Goal: Transaction & Acquisition: Purchase product/service

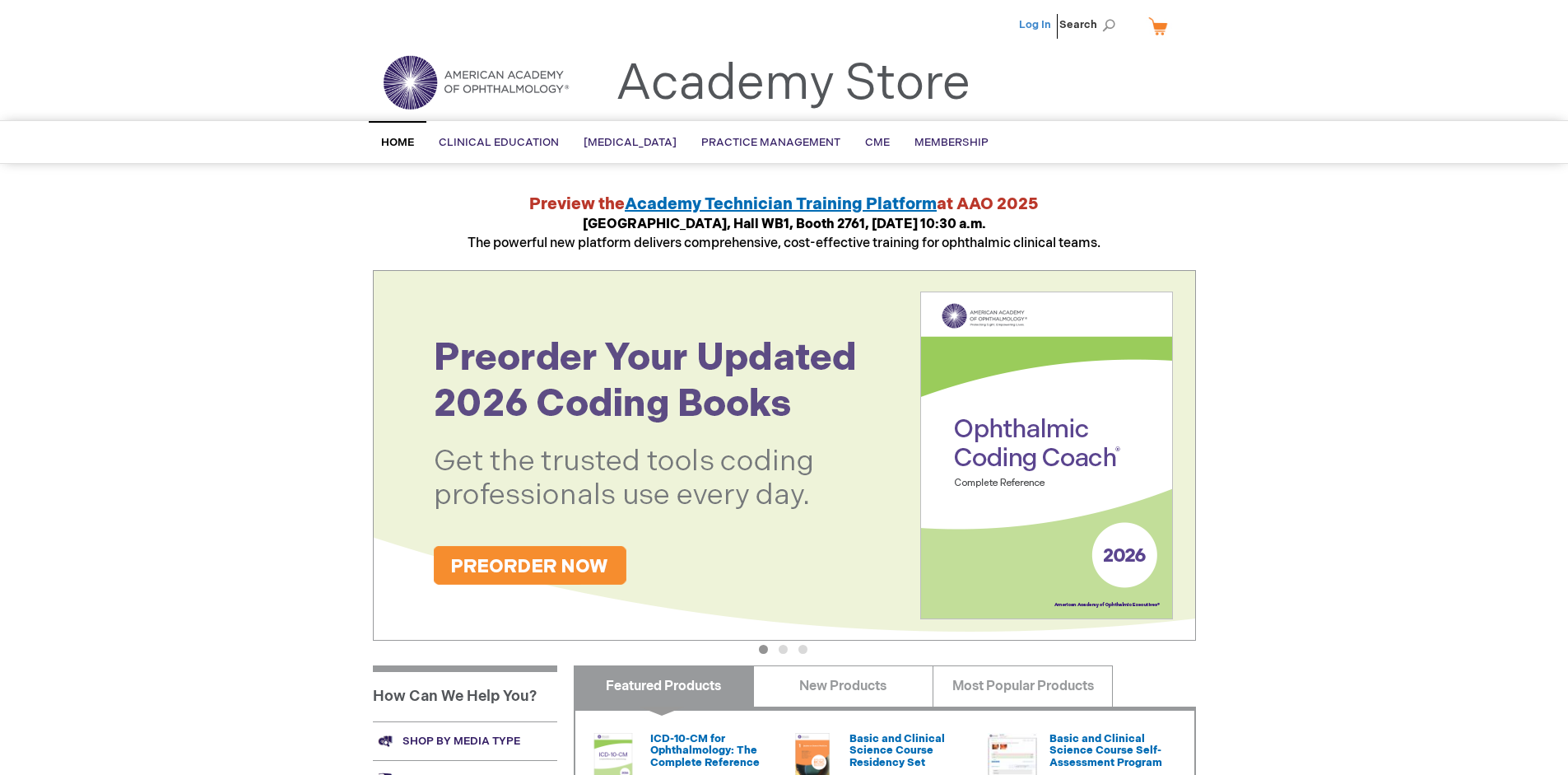
click at [1036, 25] on link "Log In" at bounding box center [1035, 25] width 32 height 13
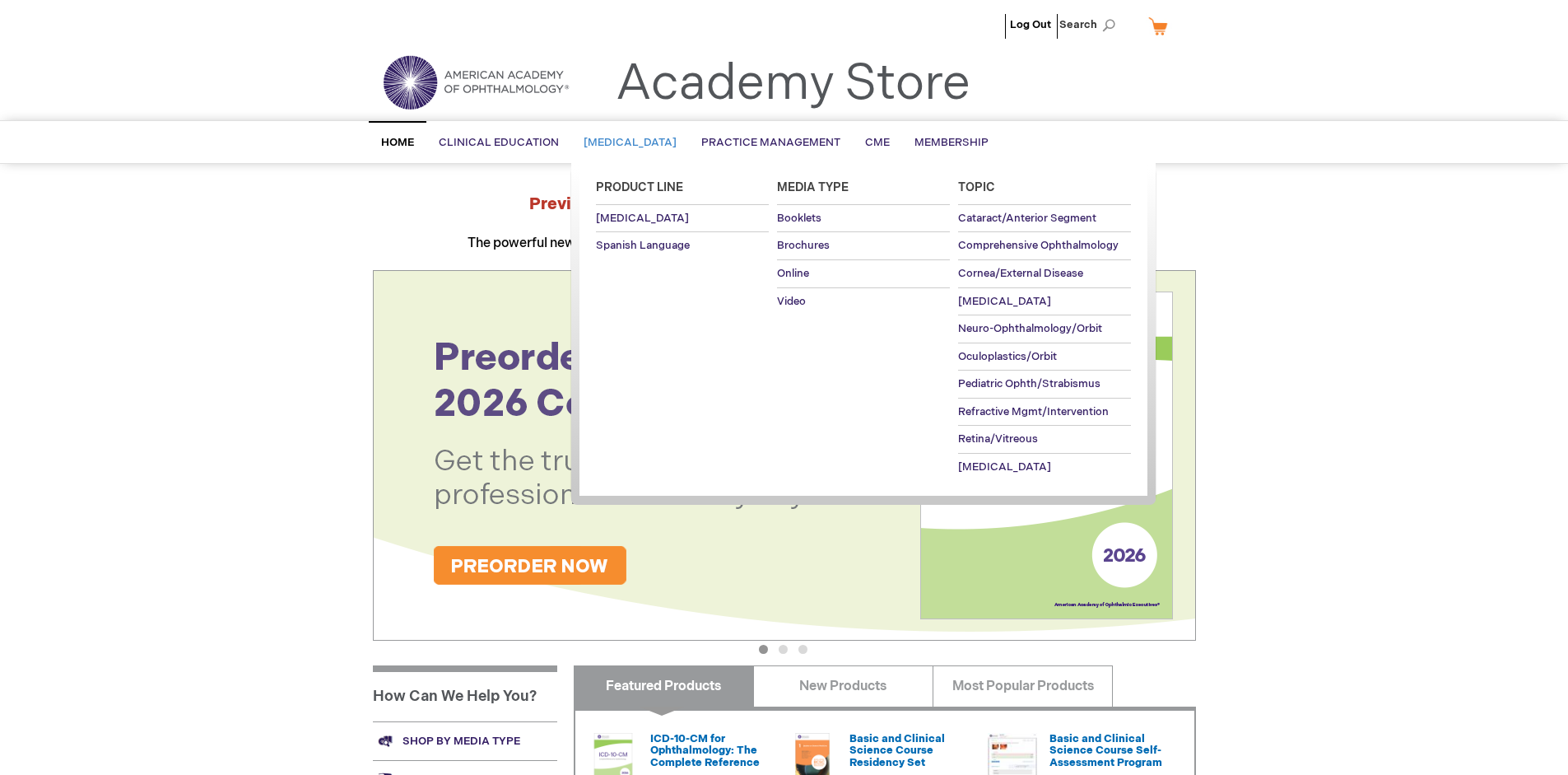
click at [635, 143] on span "[MEDICAL_DATA]" at bounding box center [630, 143] width 93 height 13
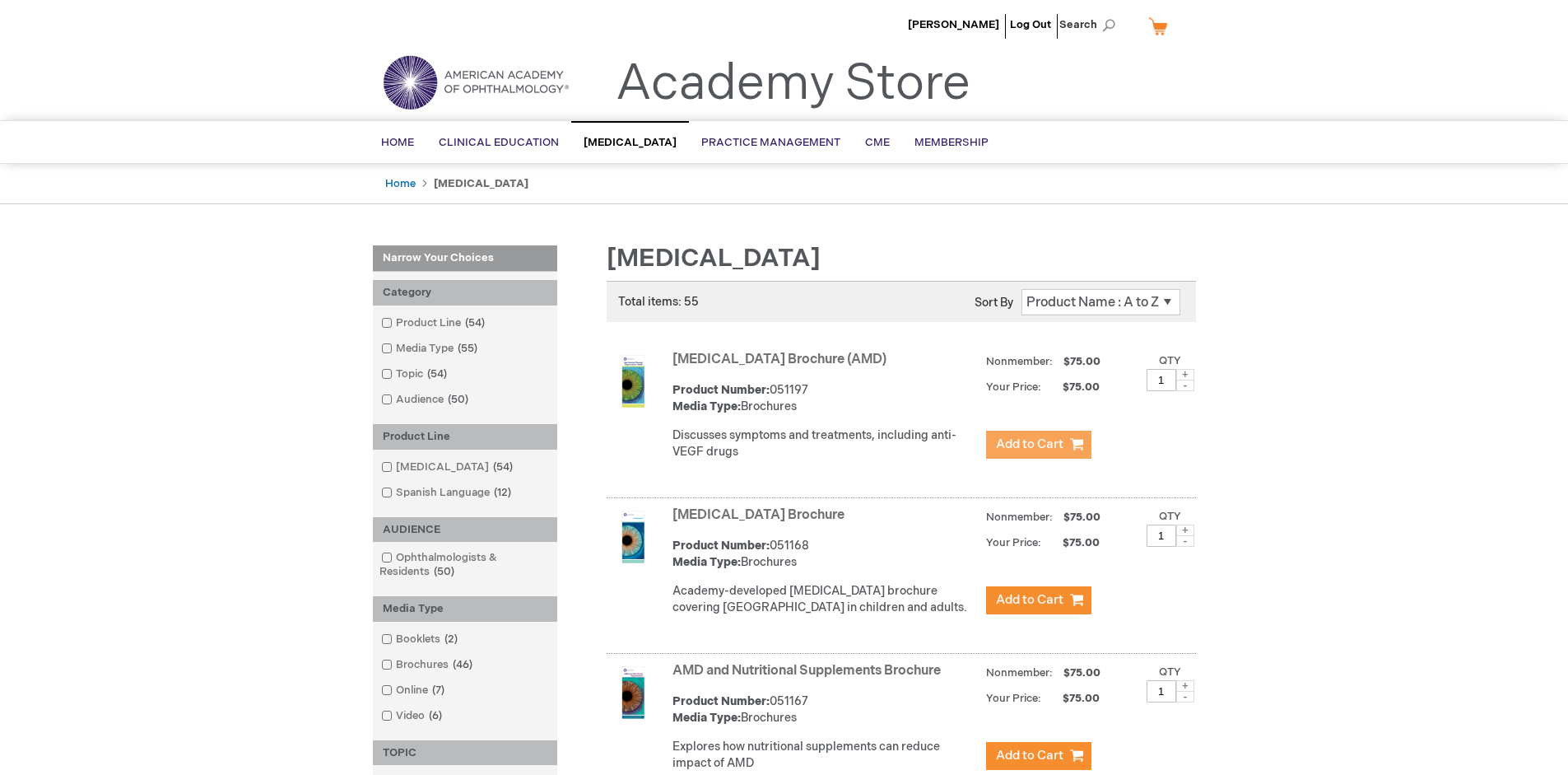
click at [1038, 445] on span "Add to Cart" at bounding box center [1030, 444] width 68 height 16
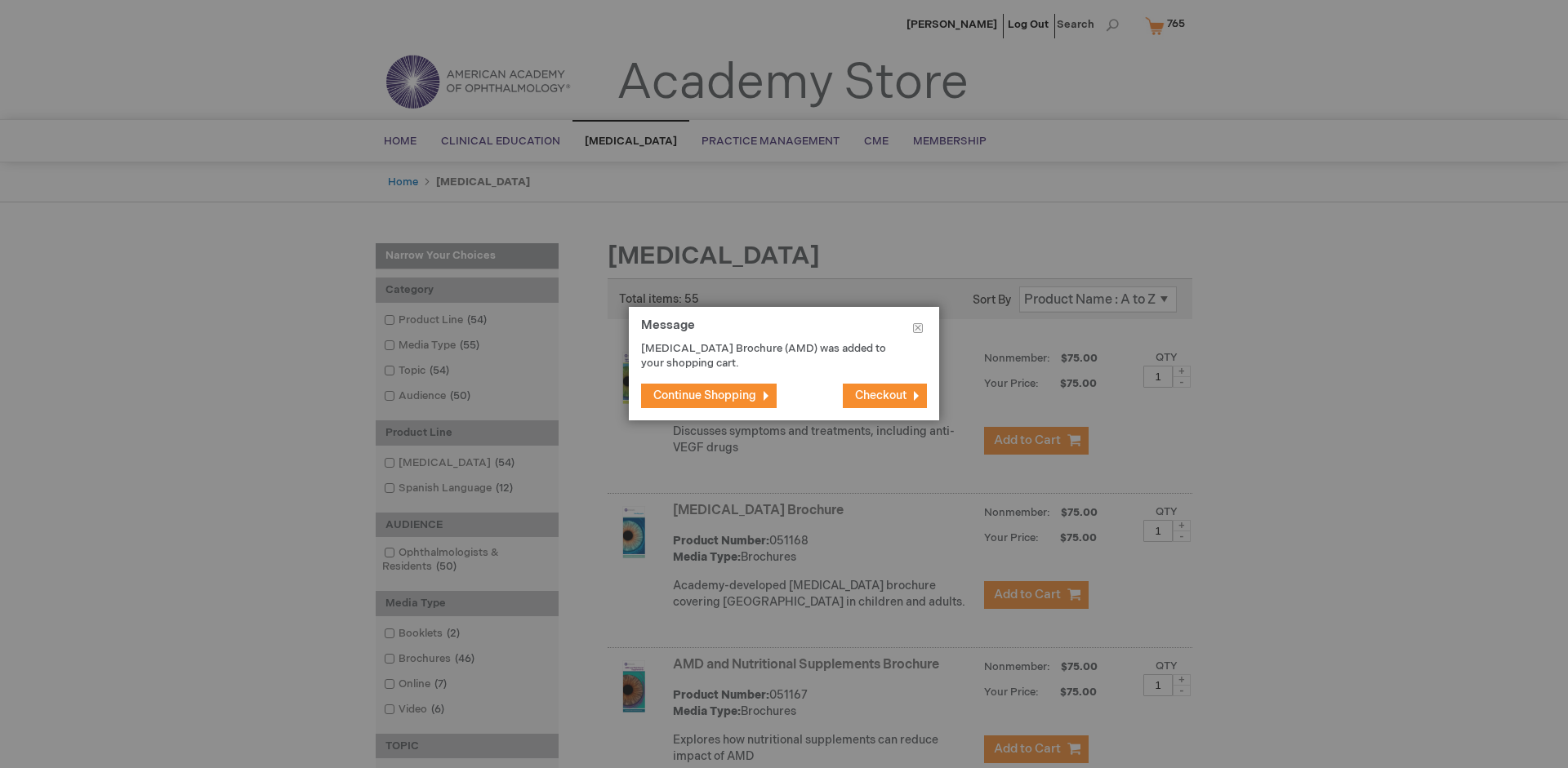
click at [705, 395] on span "Continue Shopping" at bounding box center [705, 395] width 103 height 14
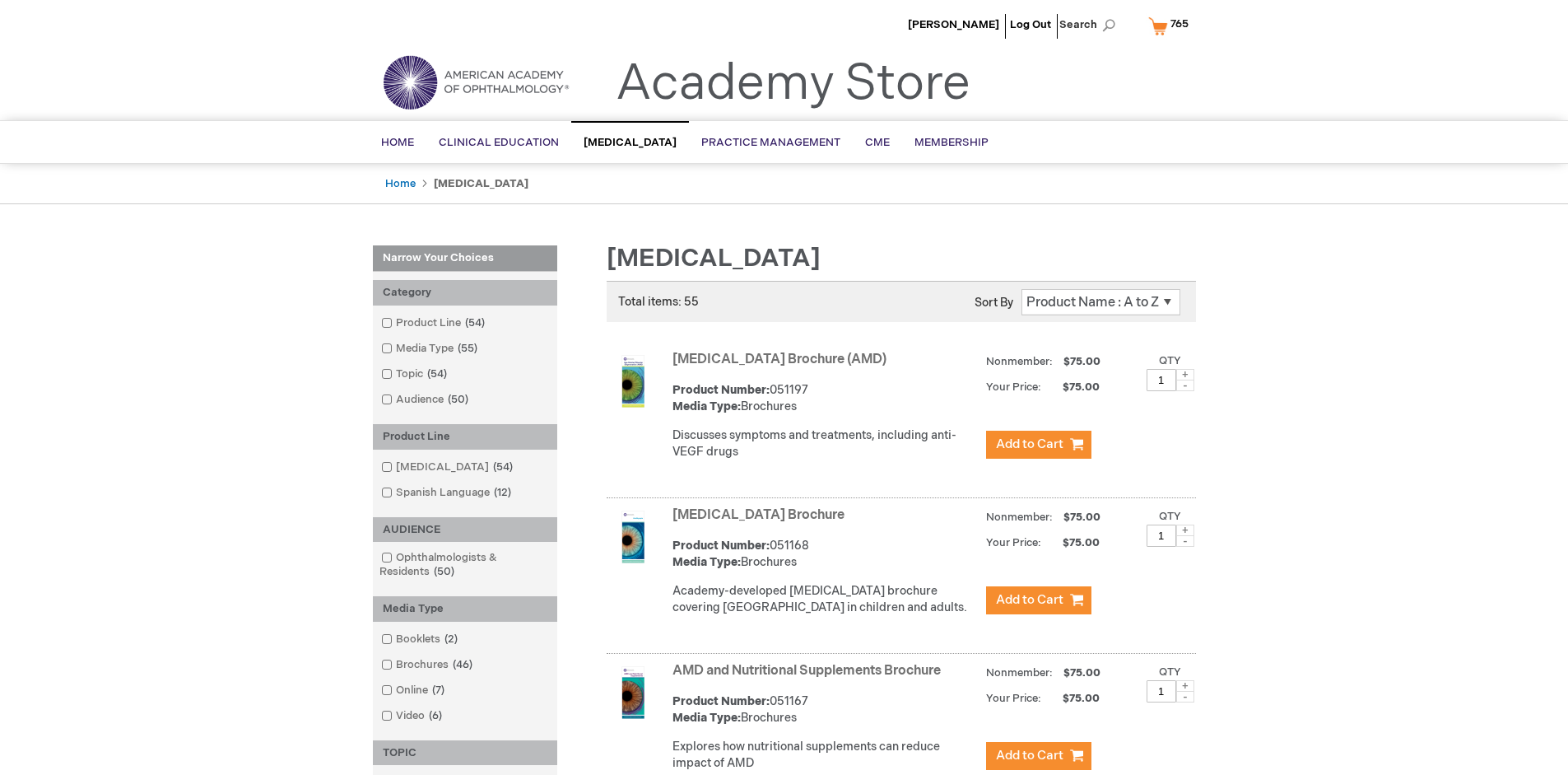
click at [810, 678] on link "AMD and Nutritional Supplements Brochure" at bounding box center [806, 670] width 268 height 16
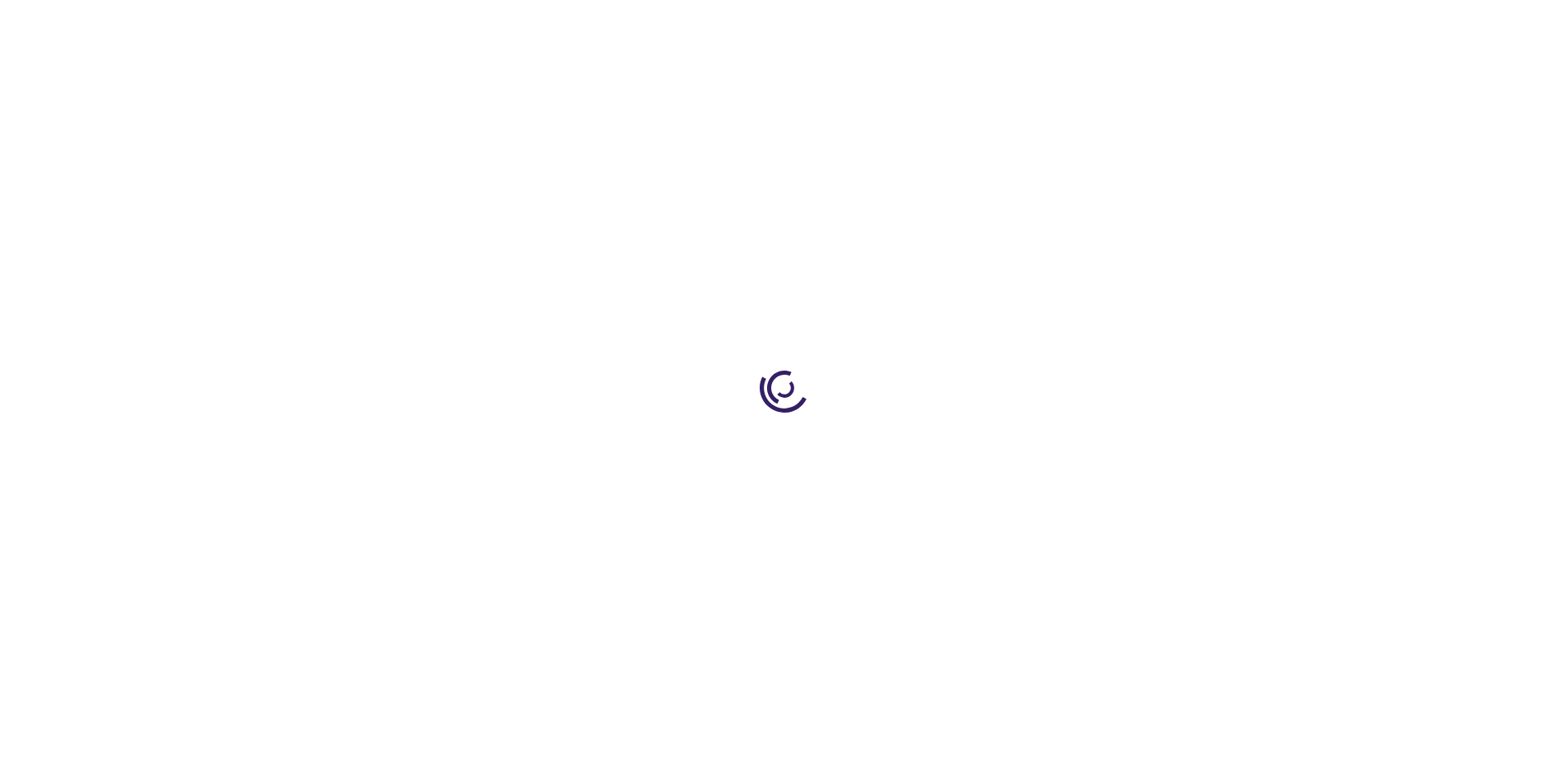
type input "1"
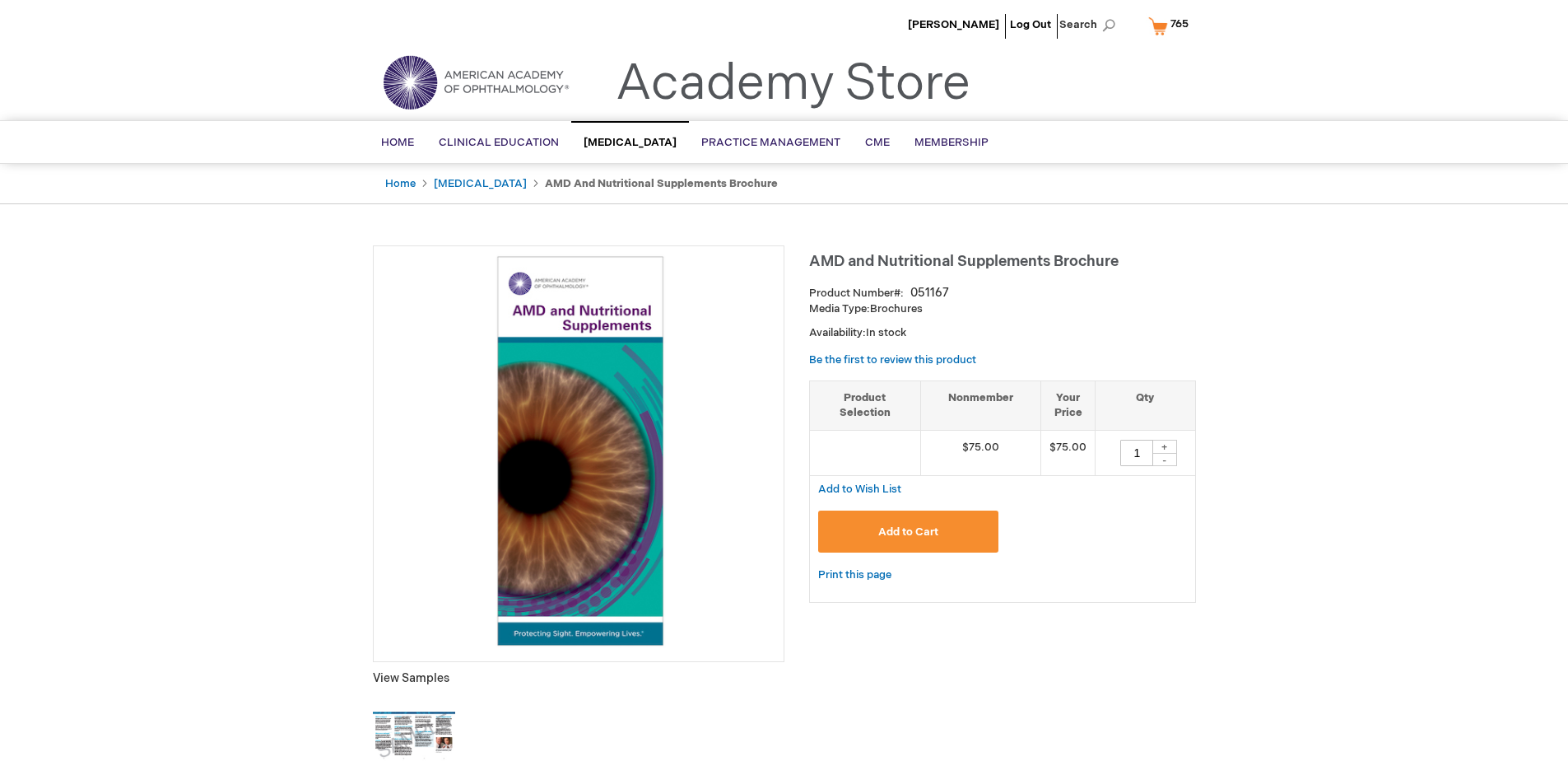
click at [908, 532] on span "Add to Cart" at bounding box center [908, 532] width 60 height 13
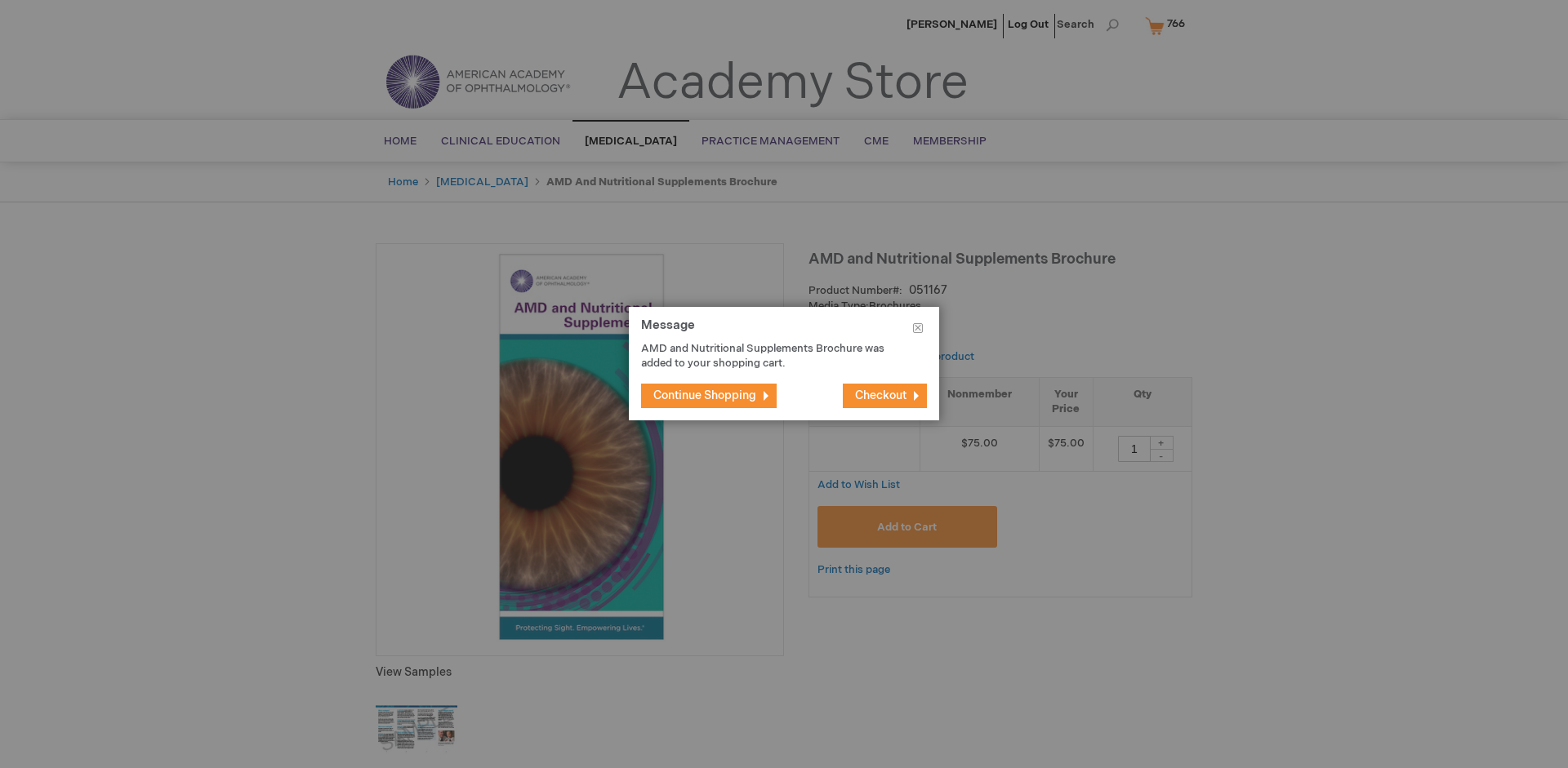
click at [705, 395] on span "Continue Shopping" at bounding box center [705, 395] width 103 height 14
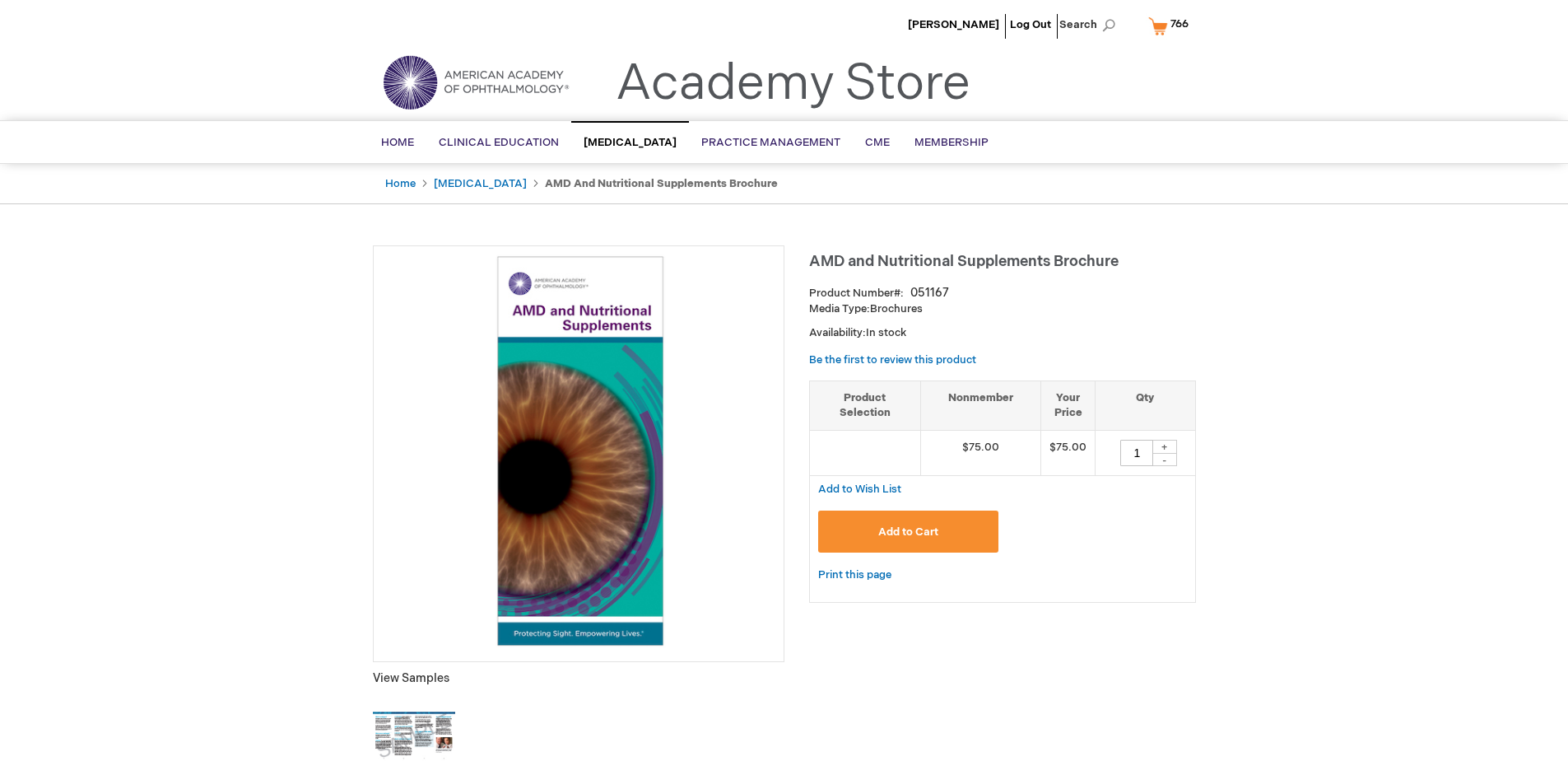
click at [1171, 26] on span "766" at bounding box center [1180, 24] width 18 height 13
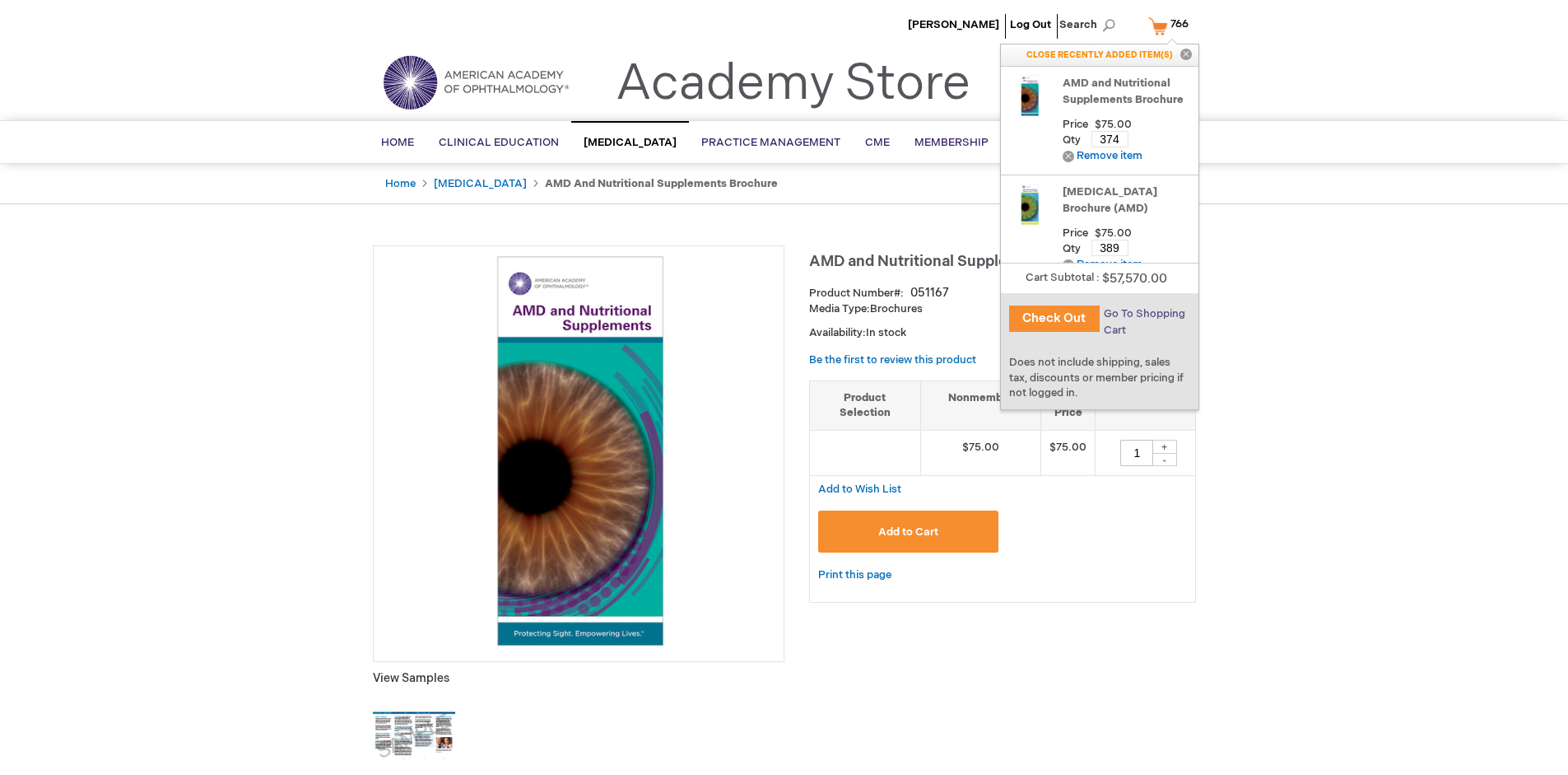
click at [1143, 314] on span "Go To Shopping Cart" at bounding box center [1144, 322] width 82 height 30
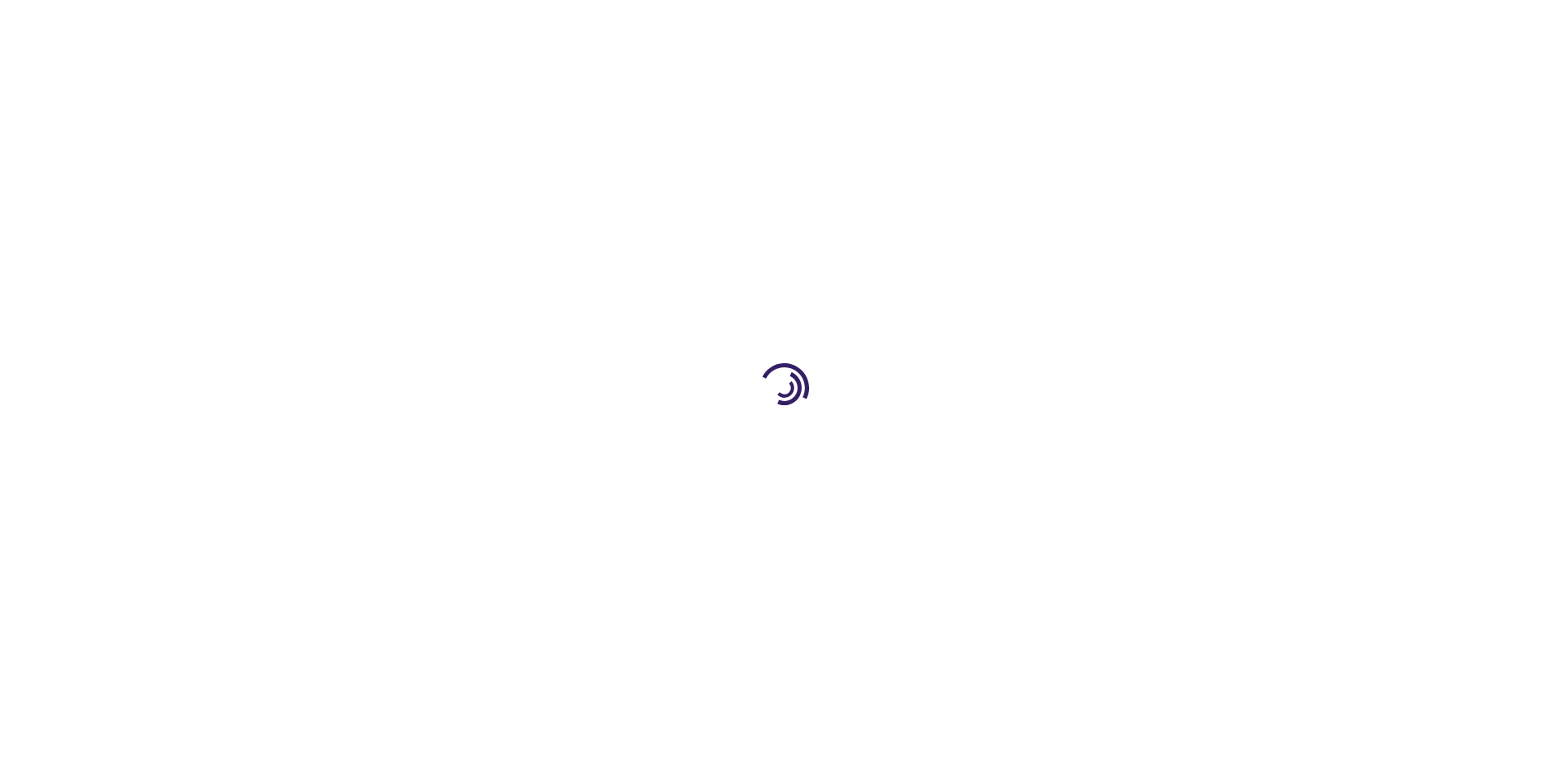
select select "US"
select select "41"
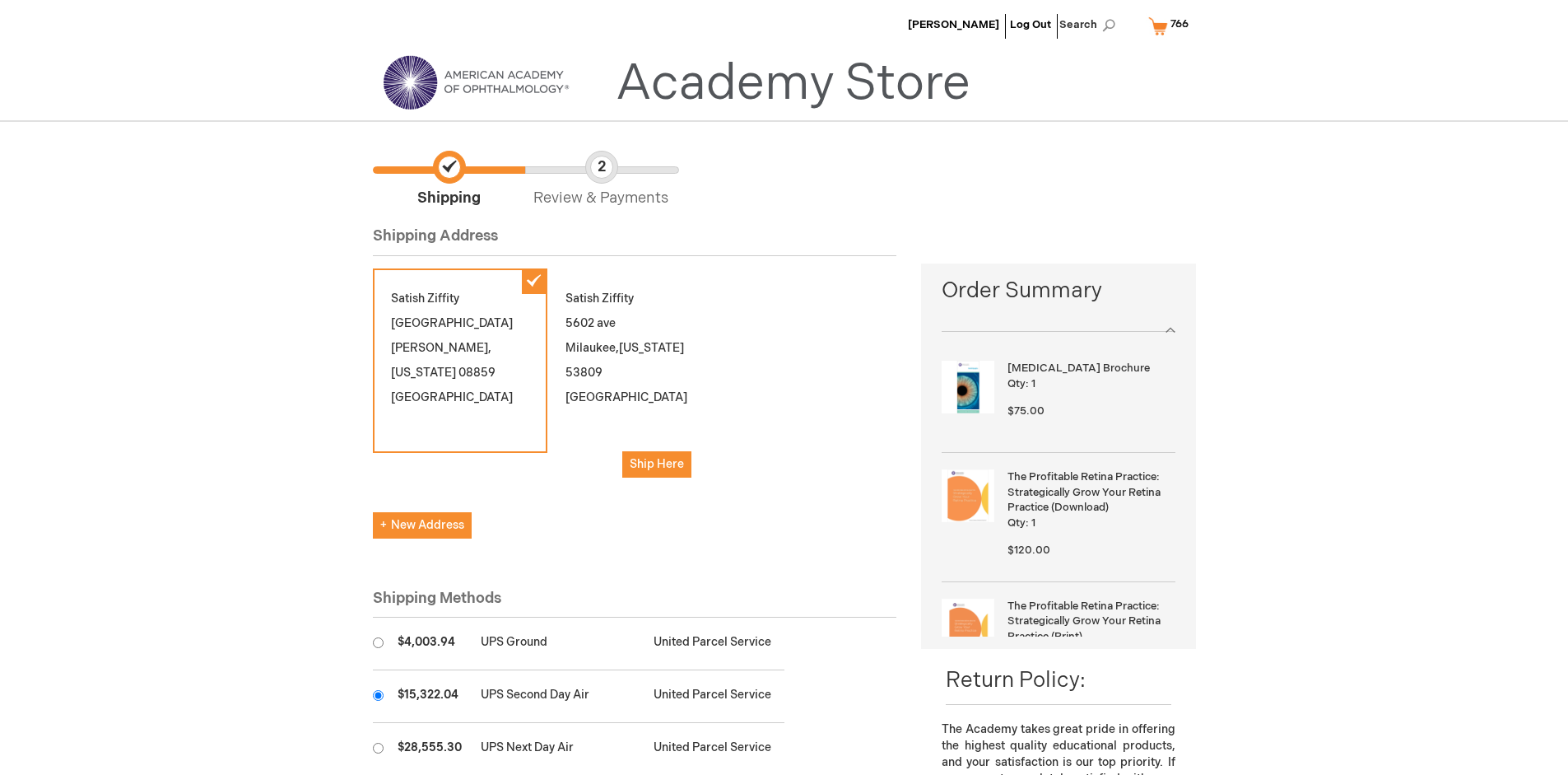
click at [378, 695] on input "radio" at bounding box center [378, 695] width 11 height 11
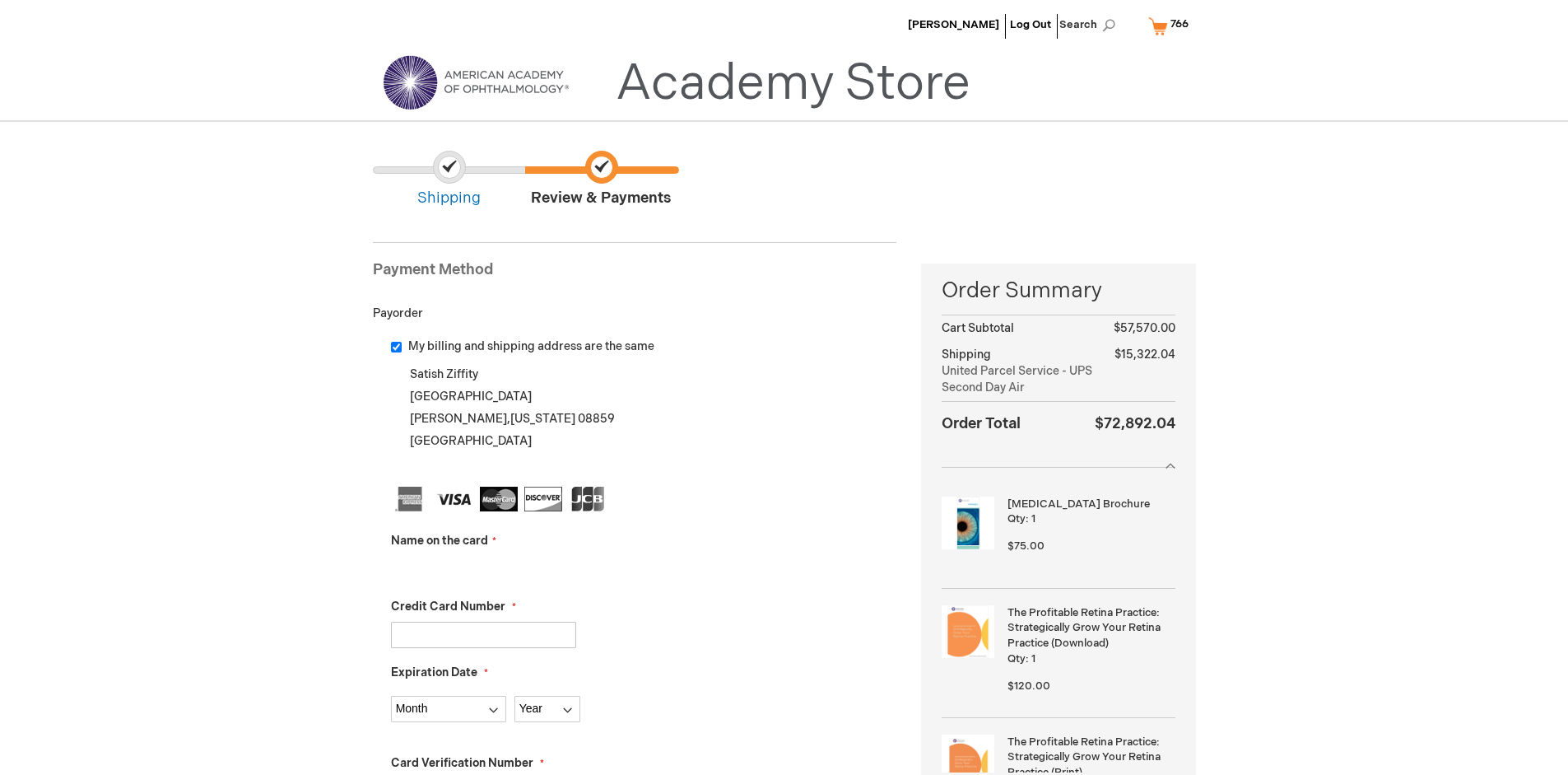
click at [483, 569] on input "Name on the card" at bounding box center [483, 569] width 186 height 26
